Goal: Task Accomplishment & Management: Manage account settings

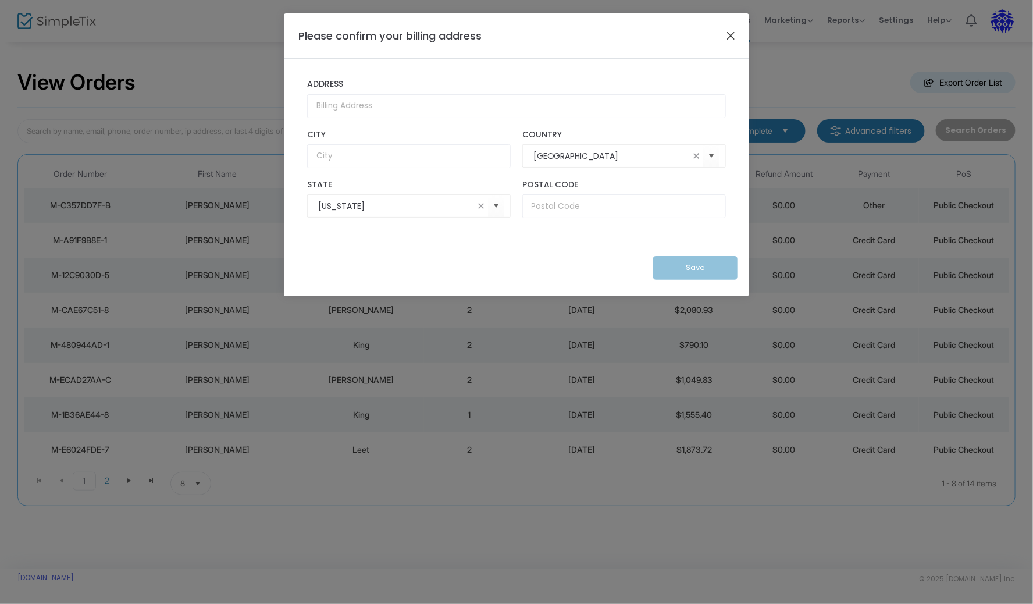
click at [729, 34] on button "Close" at bounding box center [730, 35] width 15 height 15
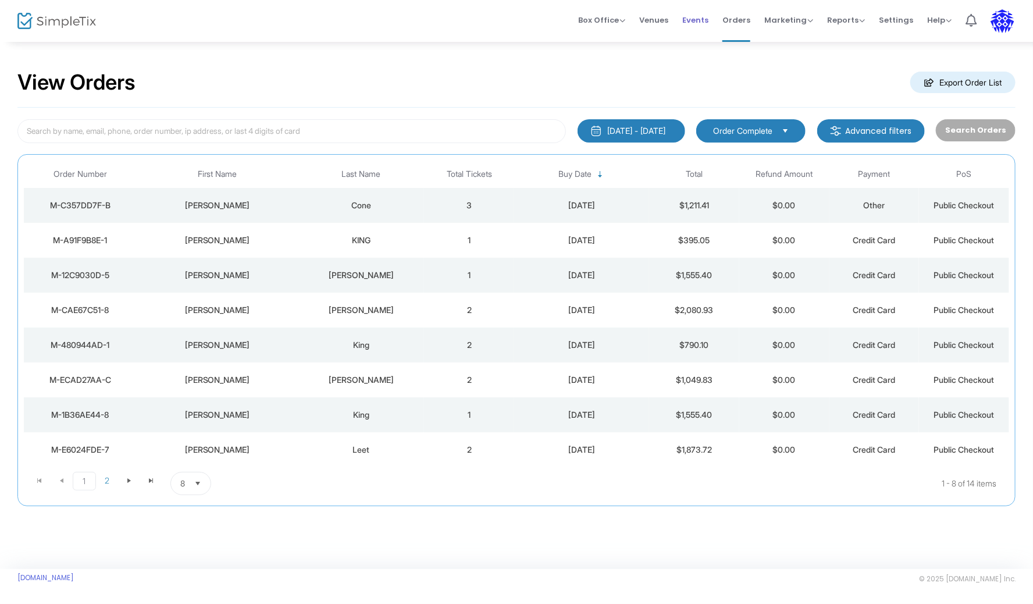
click at [697, 18] on span "Events" at bounding box center [695, 20] width 26 height 30
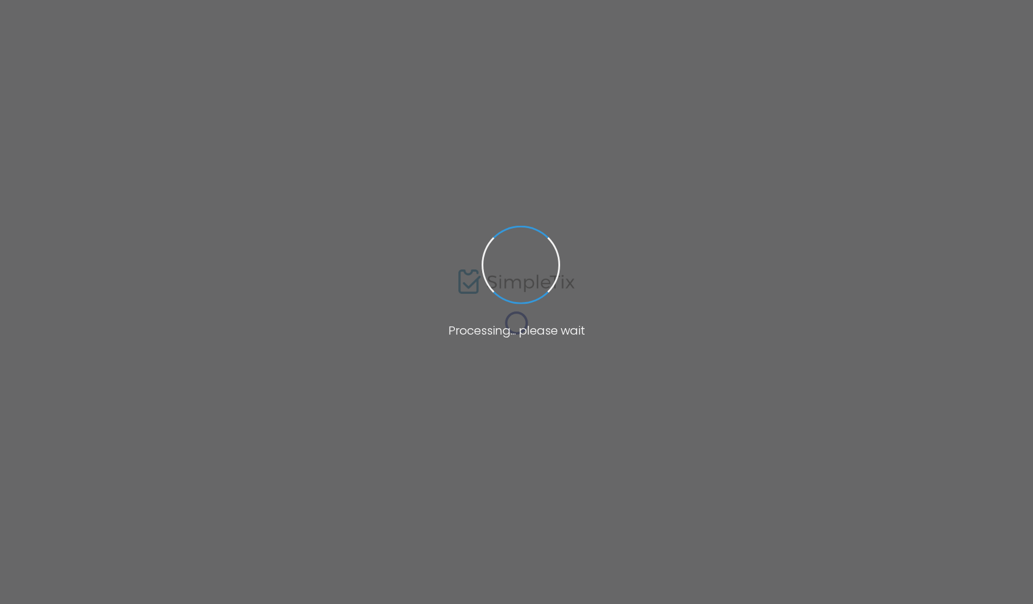
type input "[URL][DOMAIN_NAME][US_STATE]"
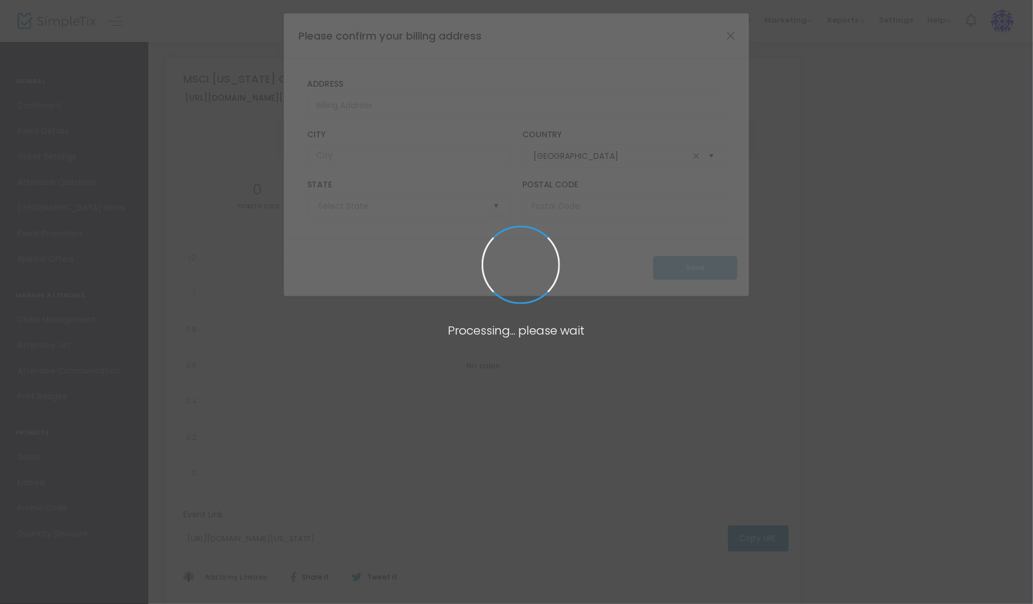
type input "Ohio"
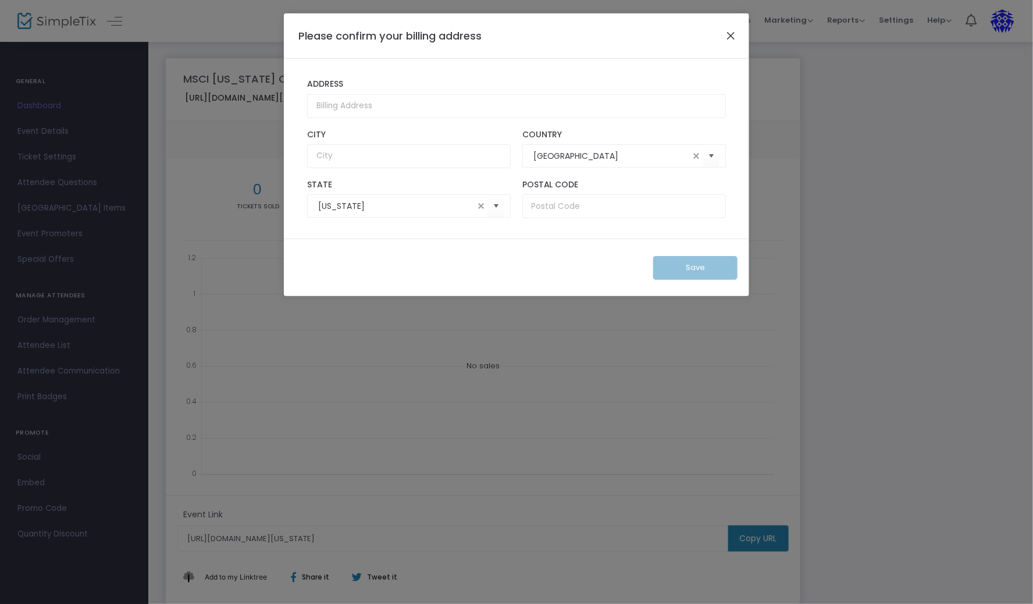
click at [732, 33] on button "Close" at bounding box center [730, 35] width 15 height 15
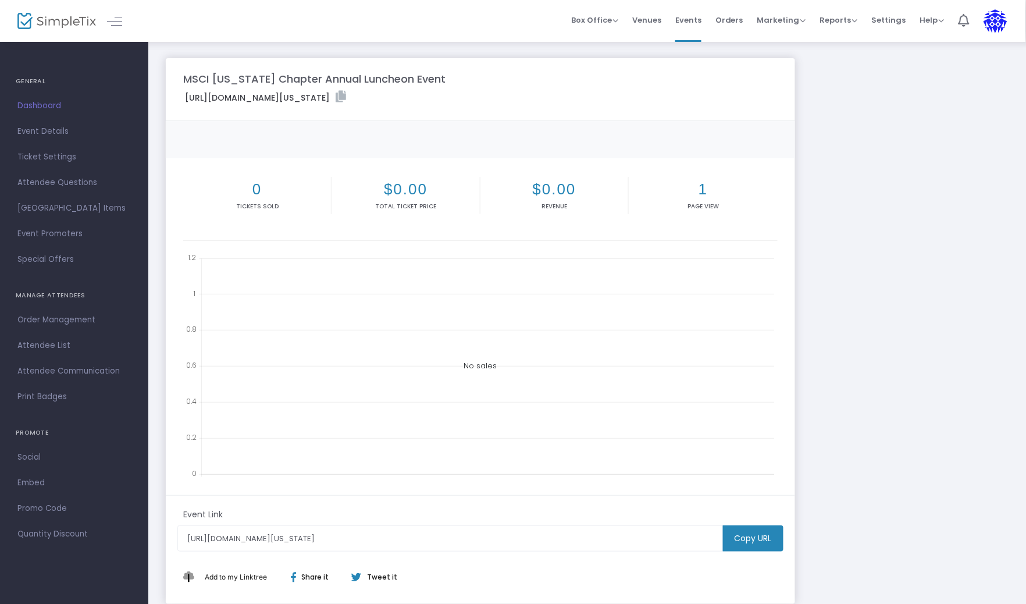
click at [52, 133] on span "Event Details" at bounding box center [73, 131] width 113 height 15
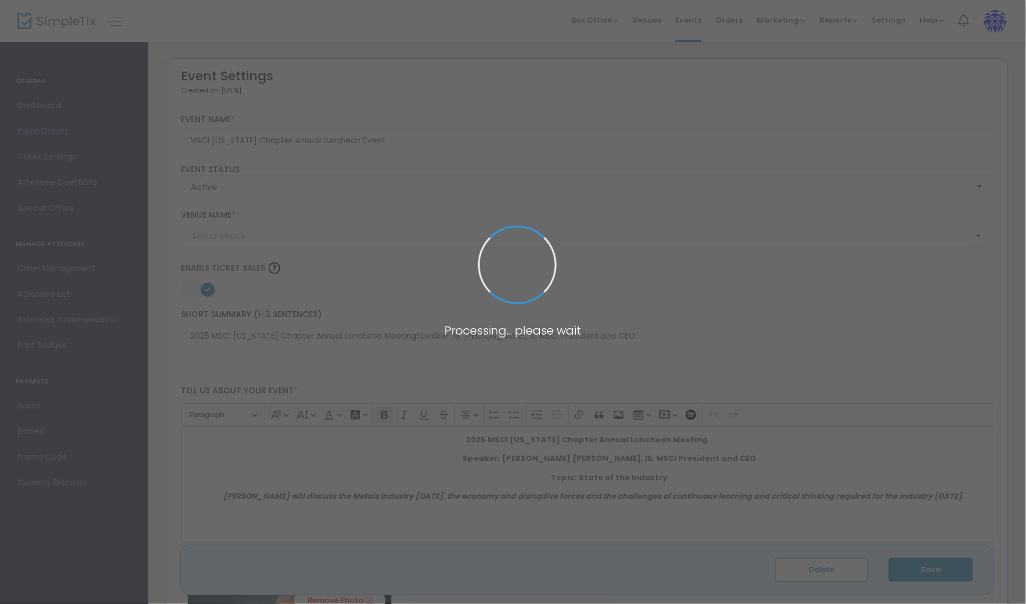
type input "DoubleTree Suites by Hilton Phoenix"
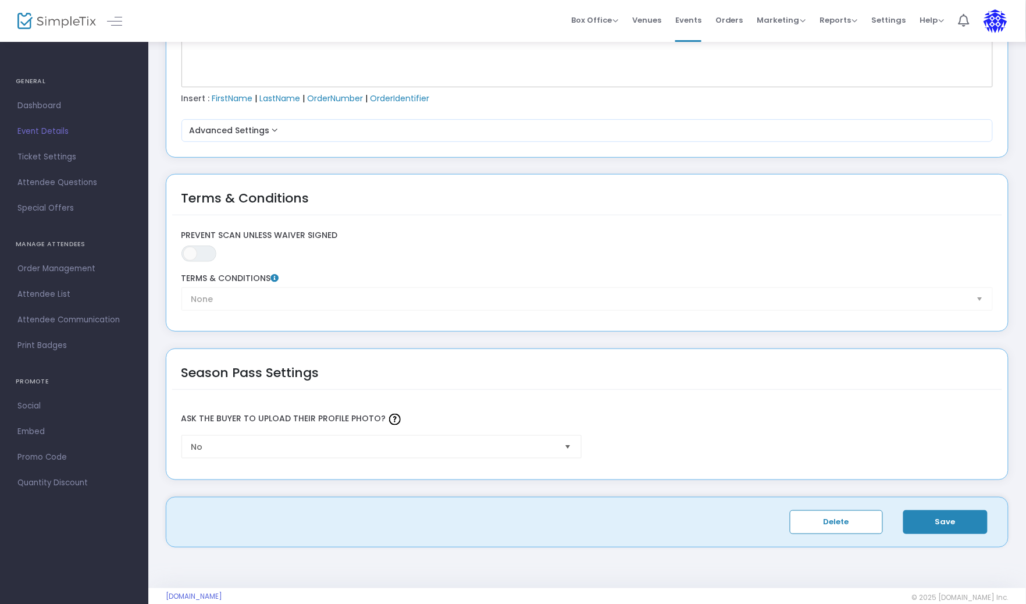
scroll to position [1595, 0]
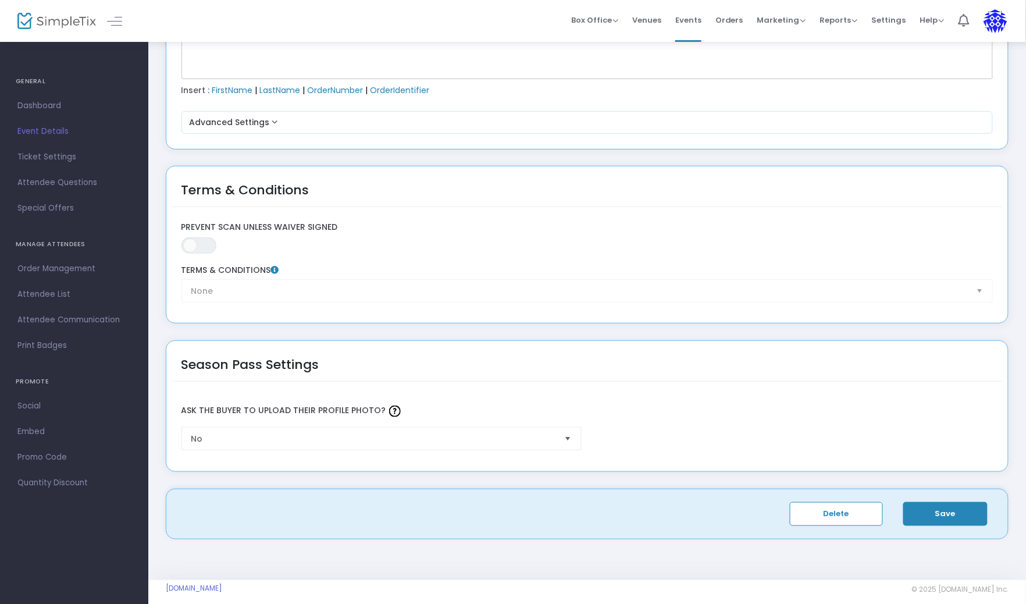
click at [43, 154] on span "Ticket Settings" at bounding box center [73, 156] width 113 height 15
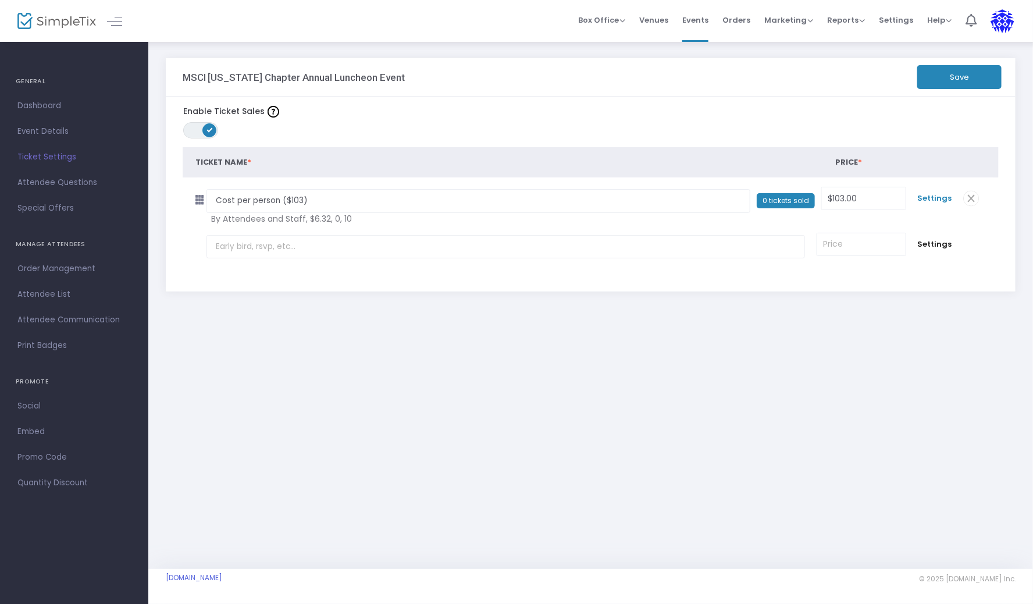
click at [943, 197] on span "Settings" at bounding box center [935, 199] width 34 height 12
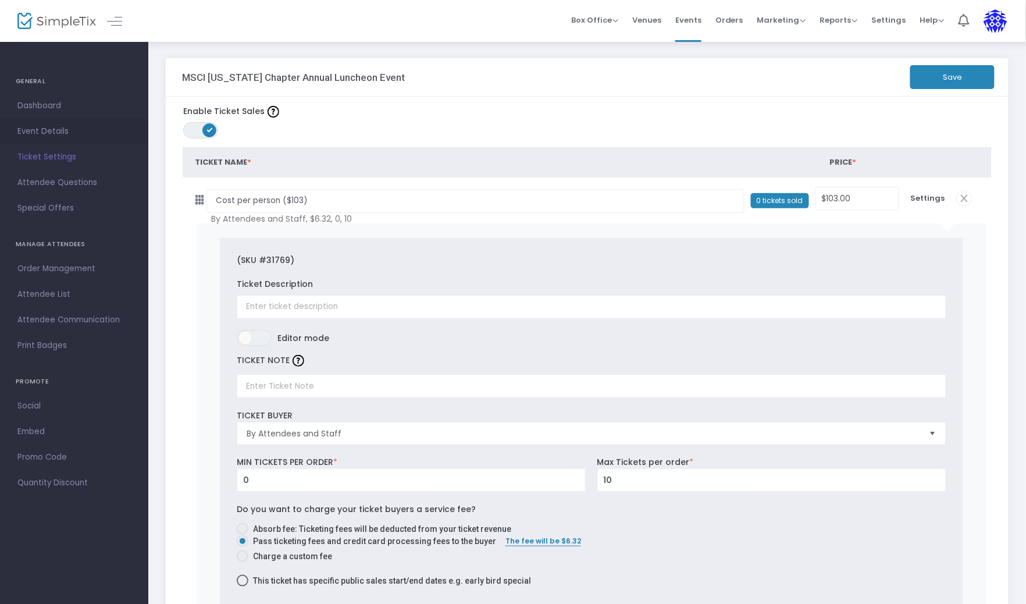
click at [56, 133] on span "Event Details" at bounding box center [73, 131] width 113 height 15
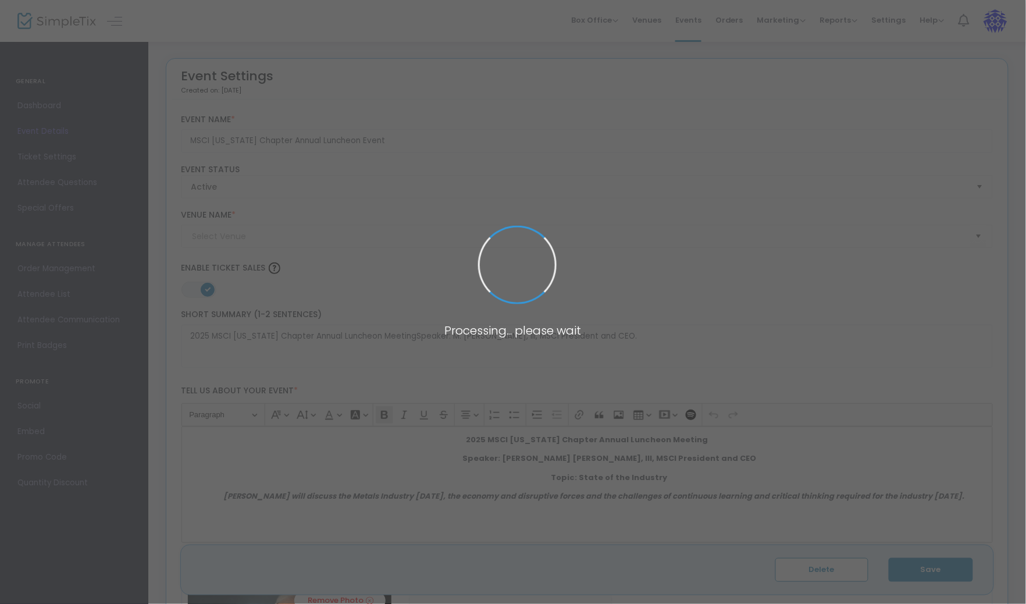
type input "DoubleTree Suites by Hilton Phoenix"
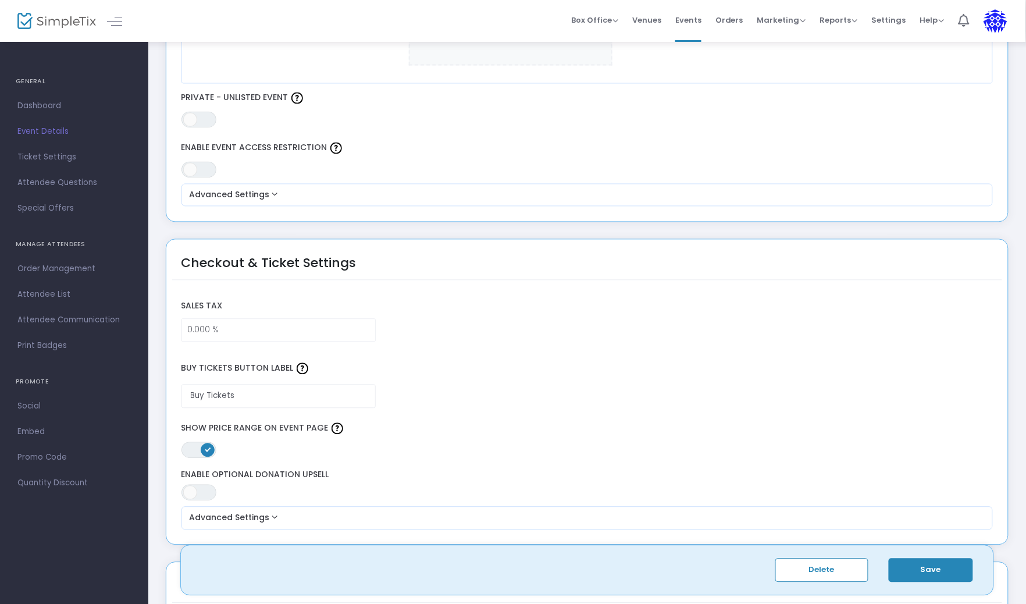
scroll to position [735, 0]
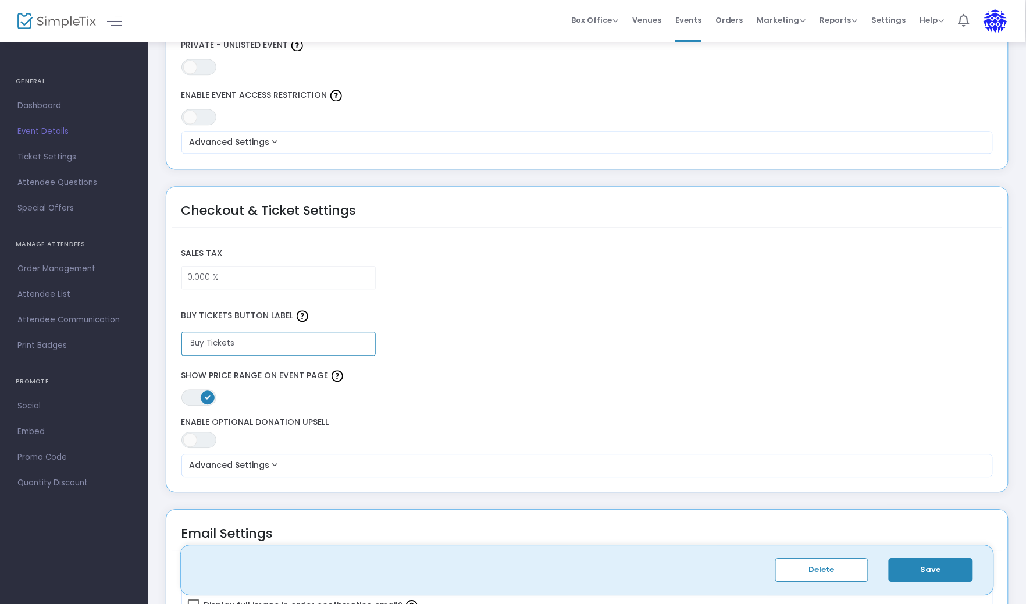
click at [197, 339] on input "Buy Tickets" at bounding box center [278, 344] width 194 height 24
drag, startPoint x: 197, startPoint y: 339, endPoint x: 230, endPoint y: 334, distance: 32.9
click at [231, 336] on input "Buy Tickets" at bounding box center [278, 344] width 194 height 24
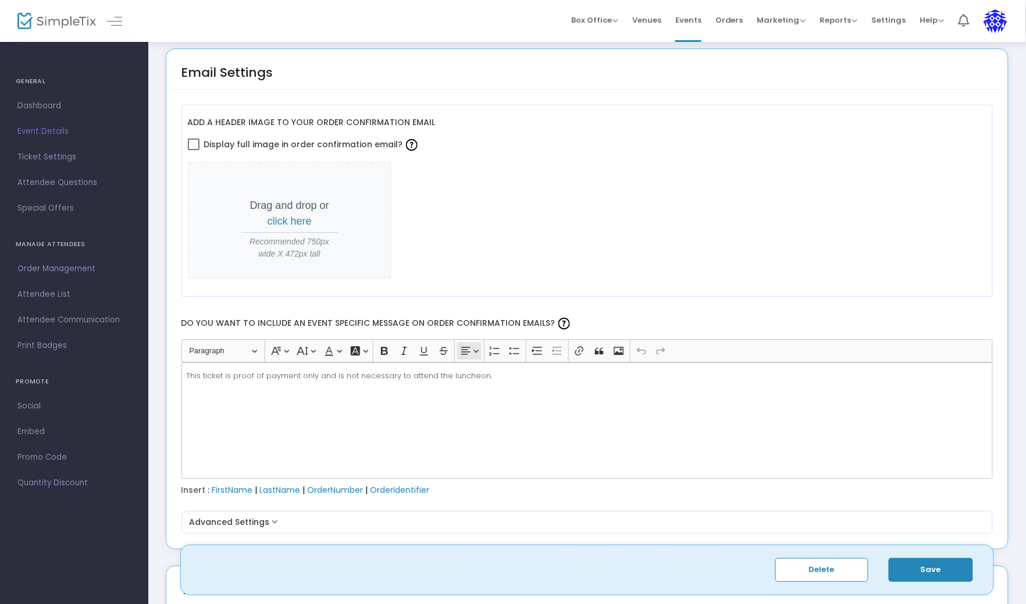
scroll to position [1203, 0]
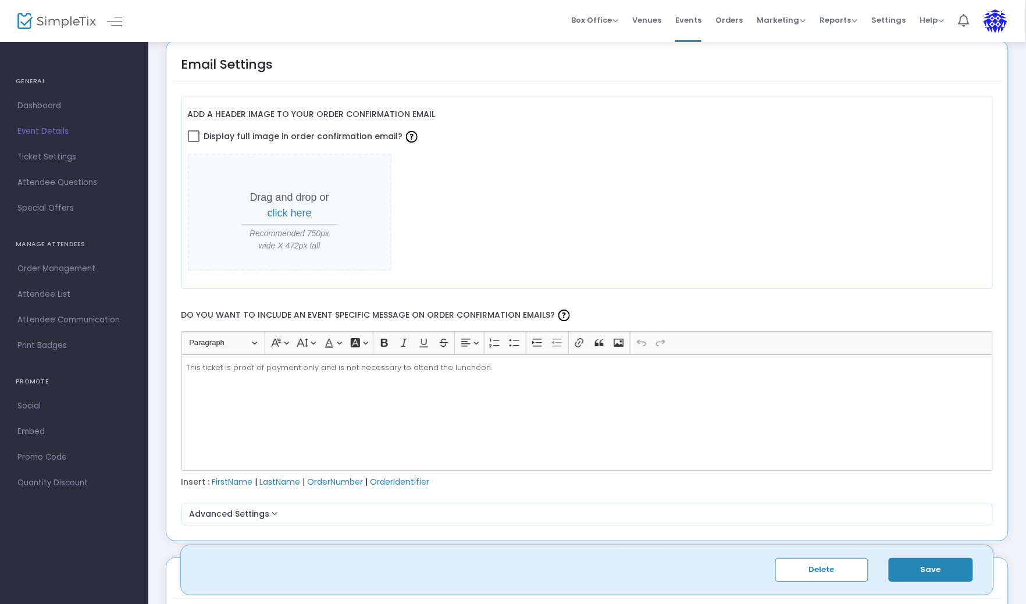
type input "Pay Here"
click at [928, 566] on button "Save" at bounding box center [931, 570] width 84 height 24
click at [996, 24] on img at bounding box center [995, 21] width 24 height 24
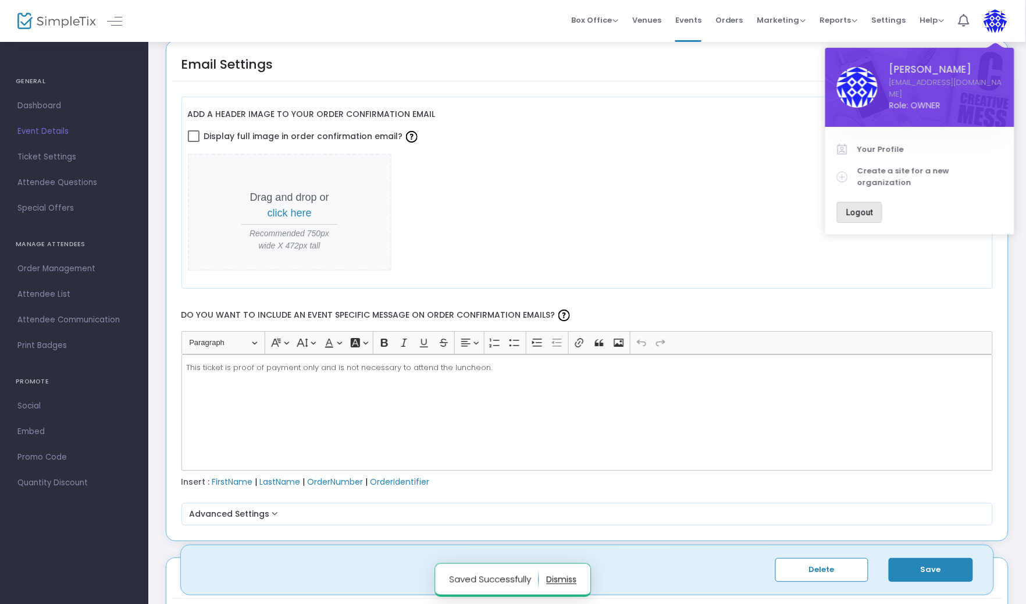
click at [855, 208] on span "Logout" at bounding box center [859, 212] width 27 height 9
